Goal: Information Seeking & Learning: Stay updated

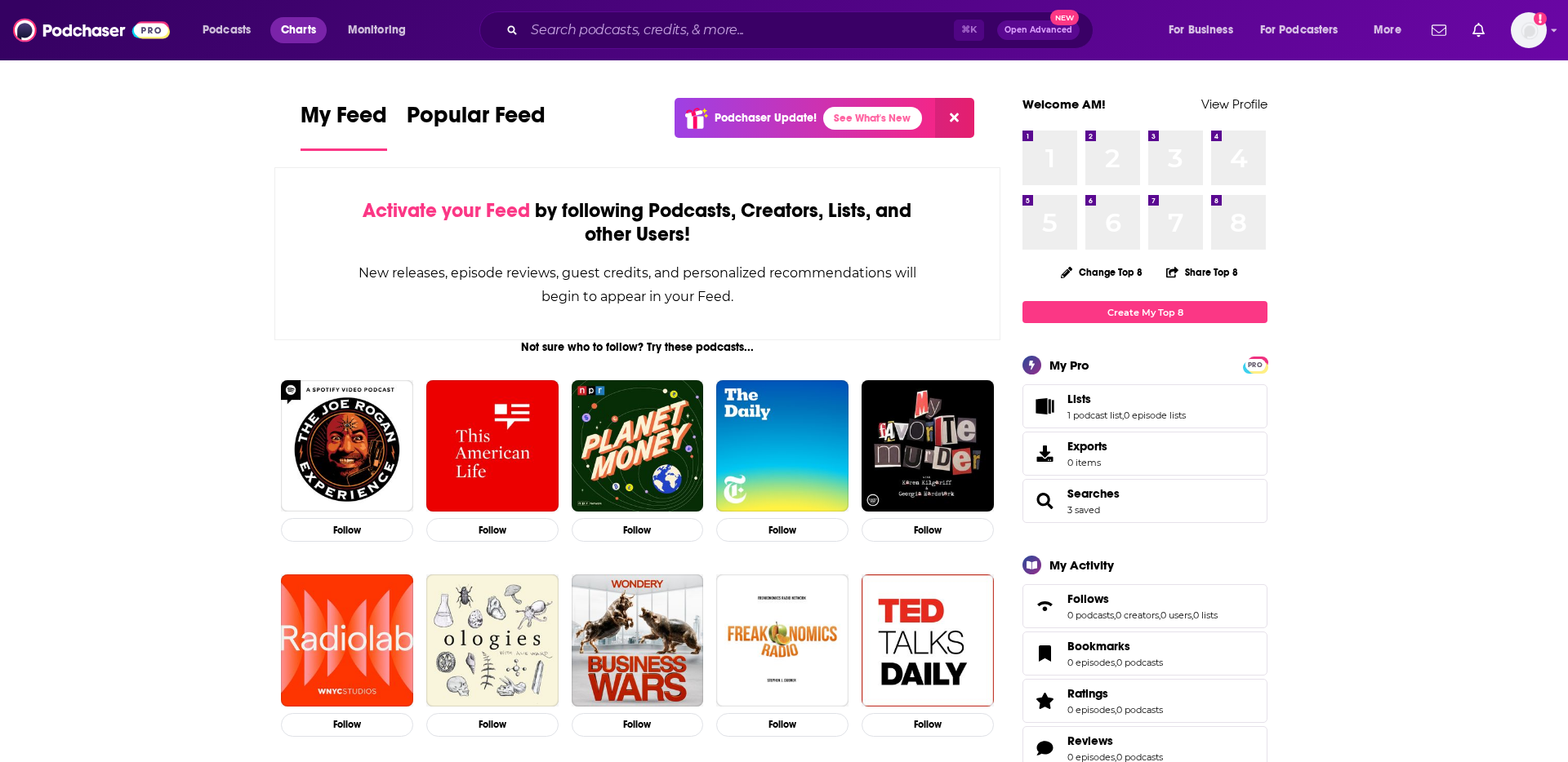
click at [299, 30] on span "Charts" at bounding box center [298, 31] width 35 height 23
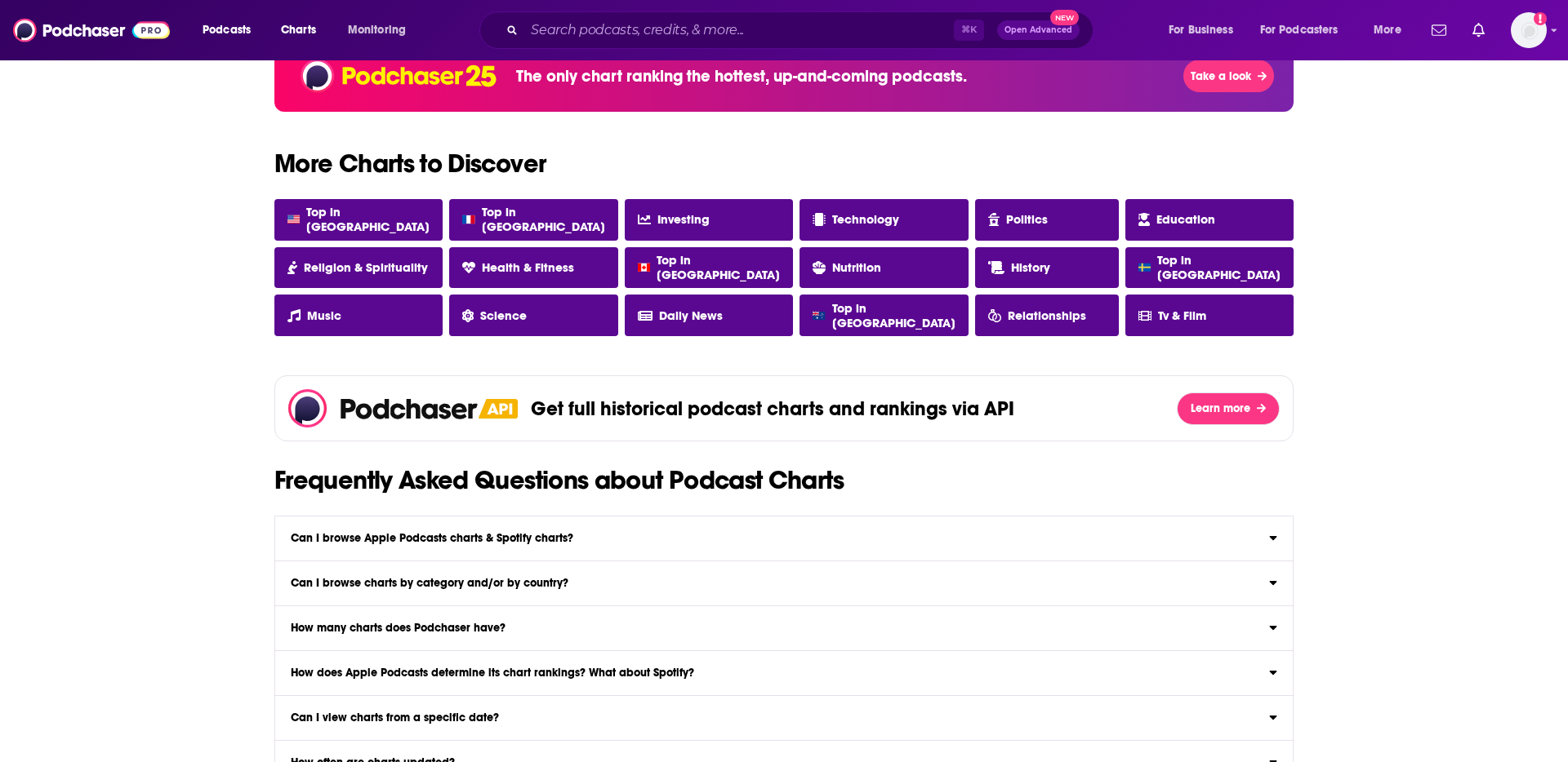
scroll to position [1364, 0]
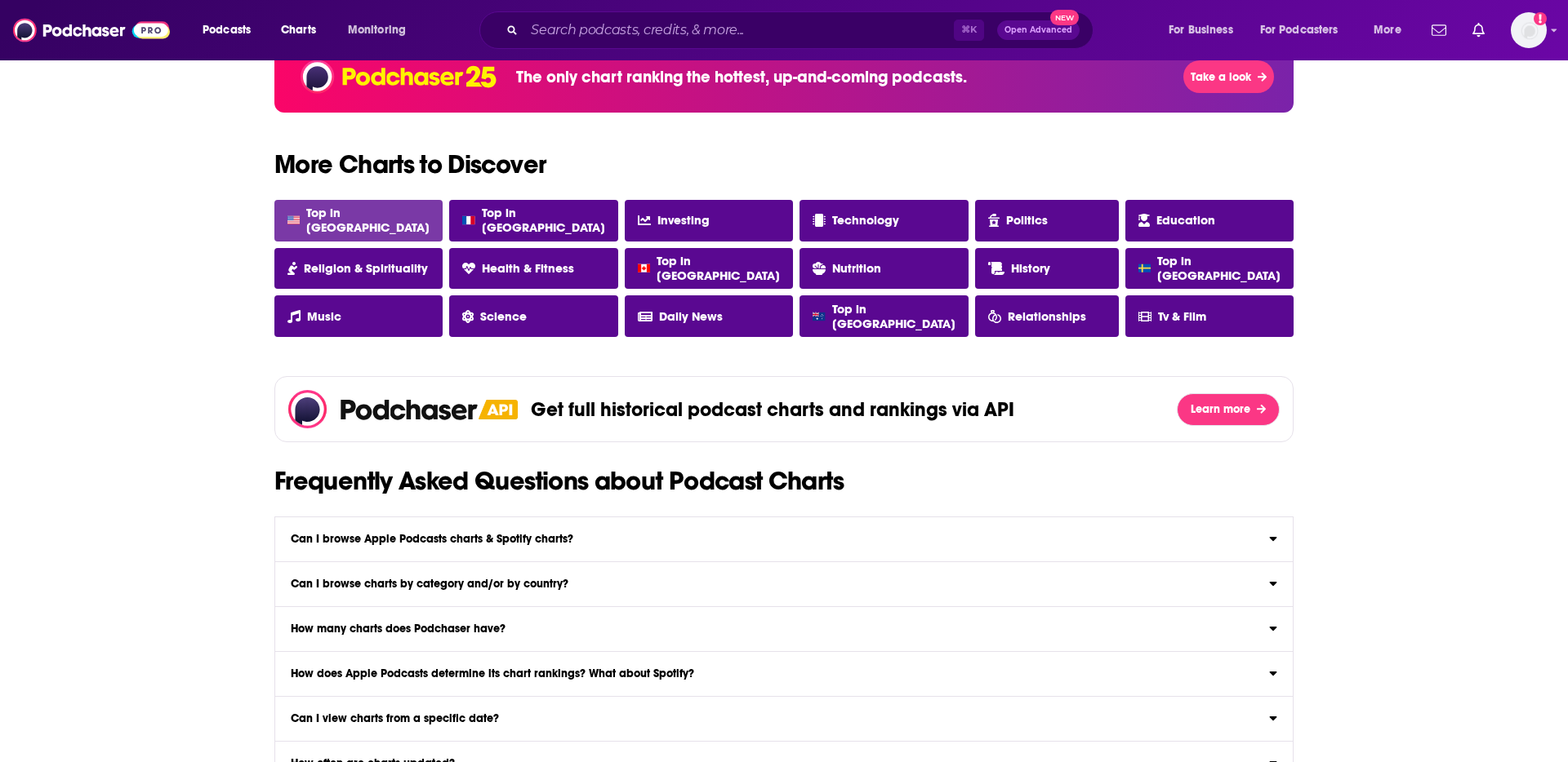
click at [389, 230] on link "Top in [GEOGRAPHIC_DATA]" at bounding box center [358, 221] width 168 height 41
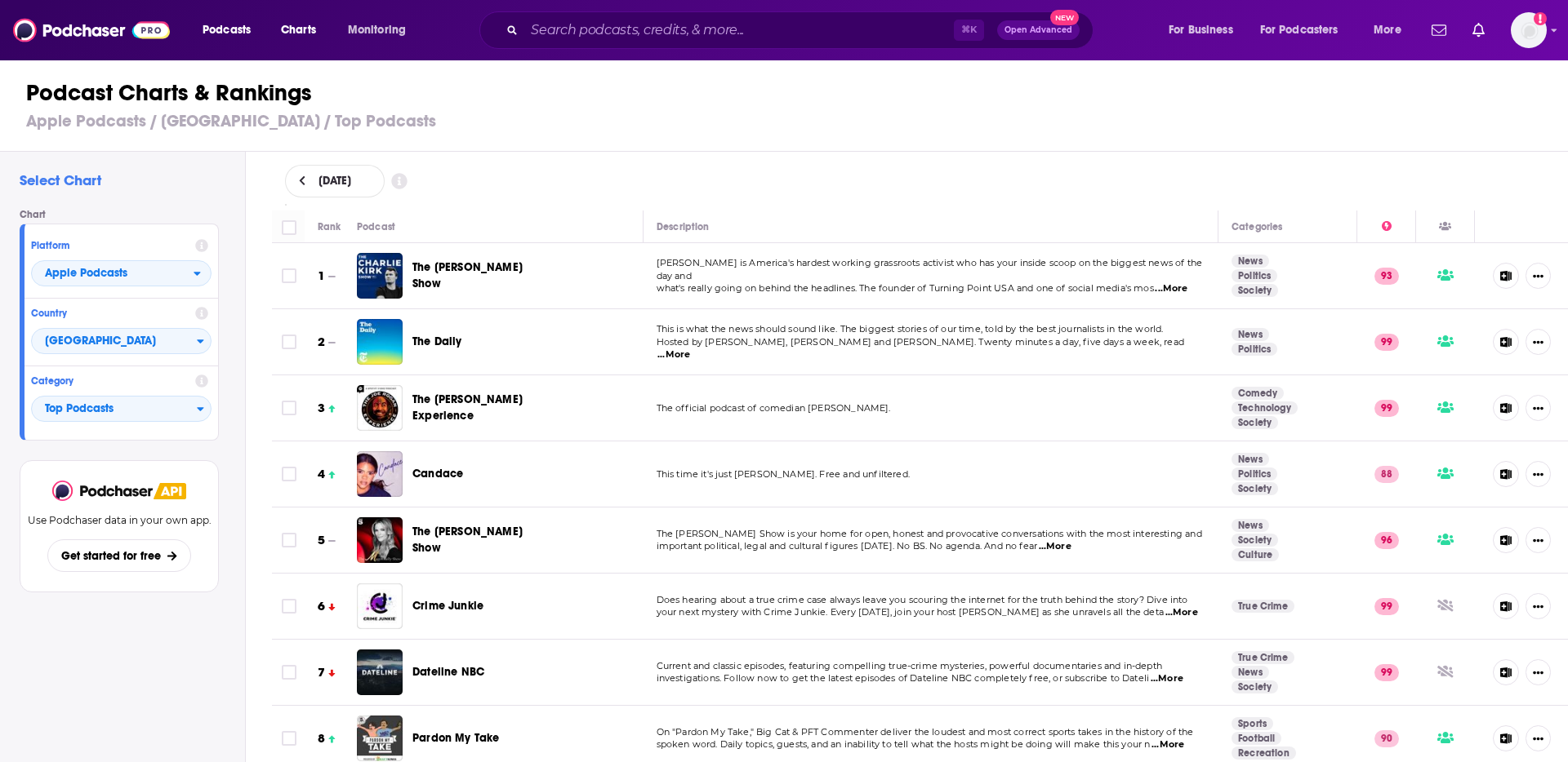
click at [306, 184] on button at bounding box center [302, 181] width 17 height 14
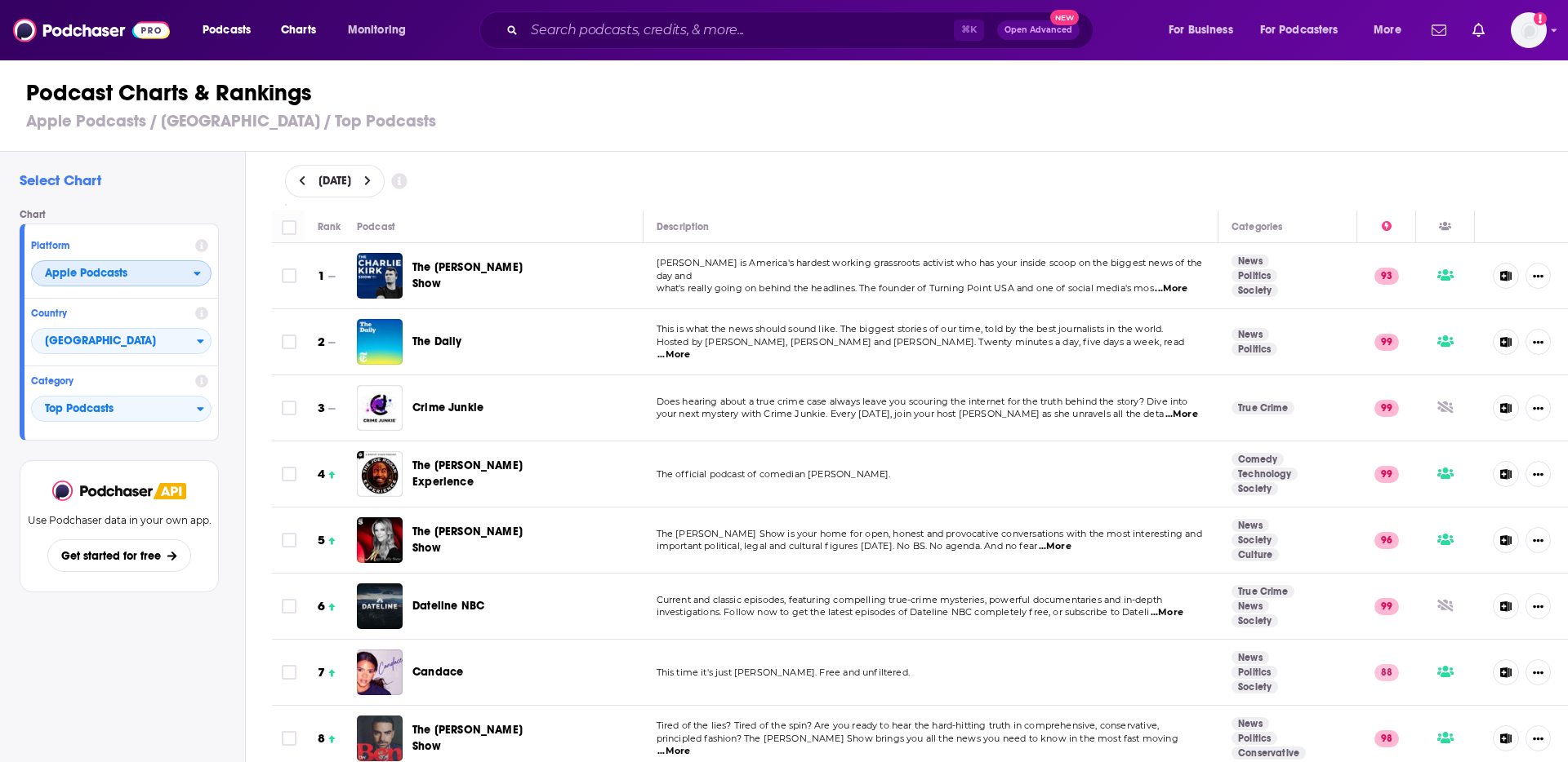
click at [199, 269] on icon "open menu" at bounding box center [197, 274] width 7 height 12
click at [167, 322] on span "Spotify" at bounding box center [120, 323] width 159 height 10
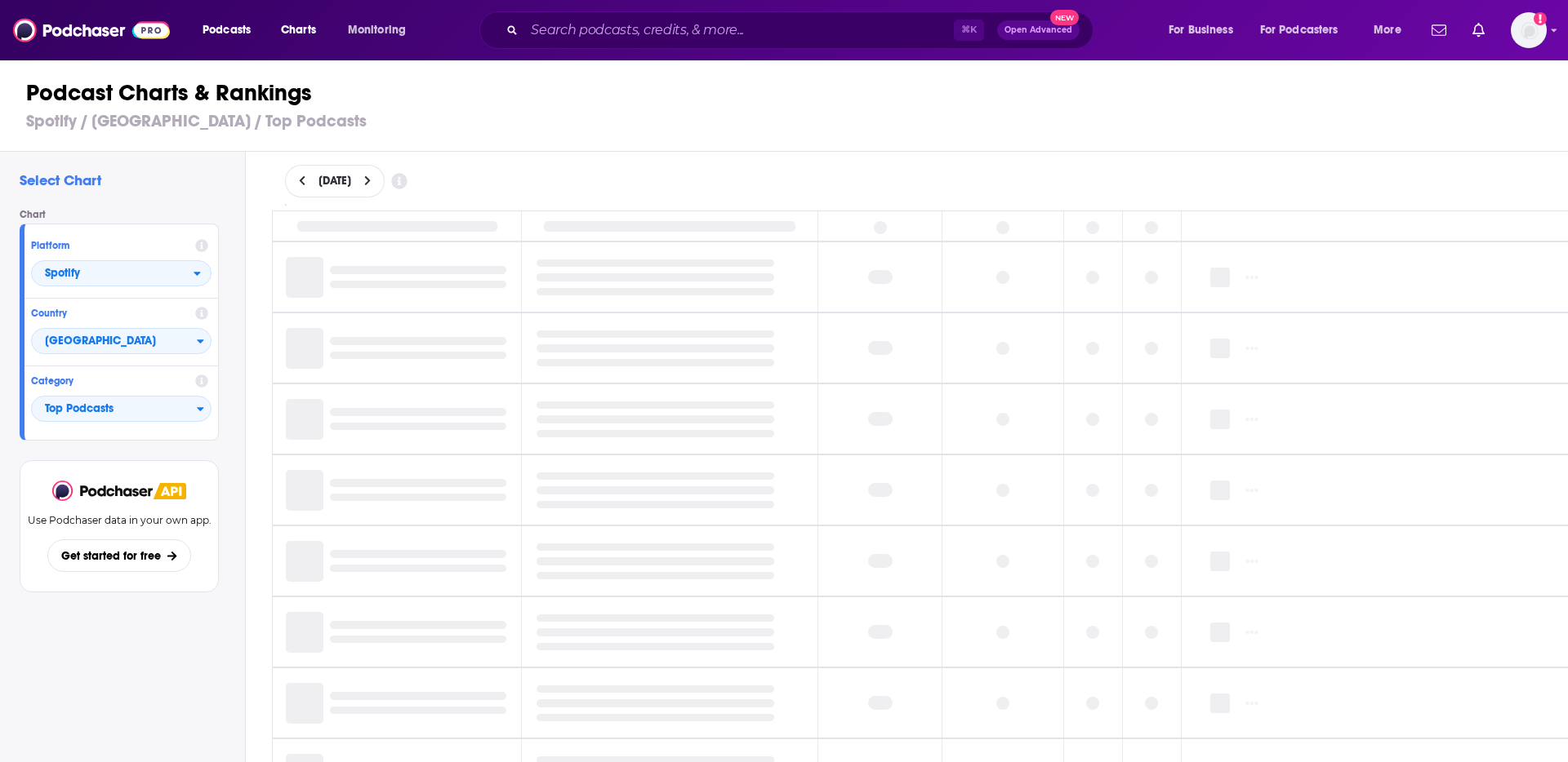
click at [372, 181] on icon at bounding box center [368, 181] width 7 height 12
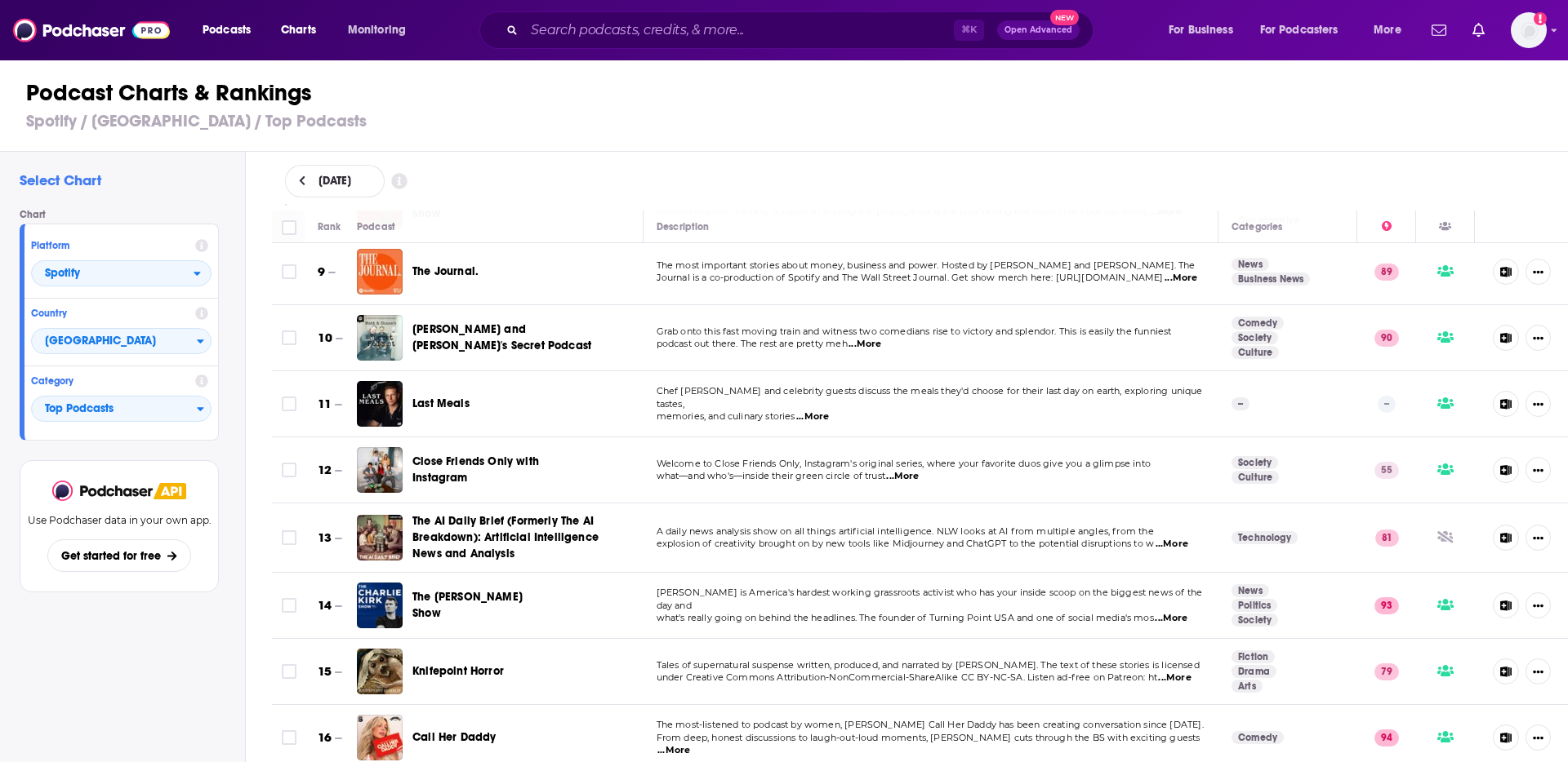
scroll to position [534, 0]
